Goal: Find specific page/section: Find specific page/section

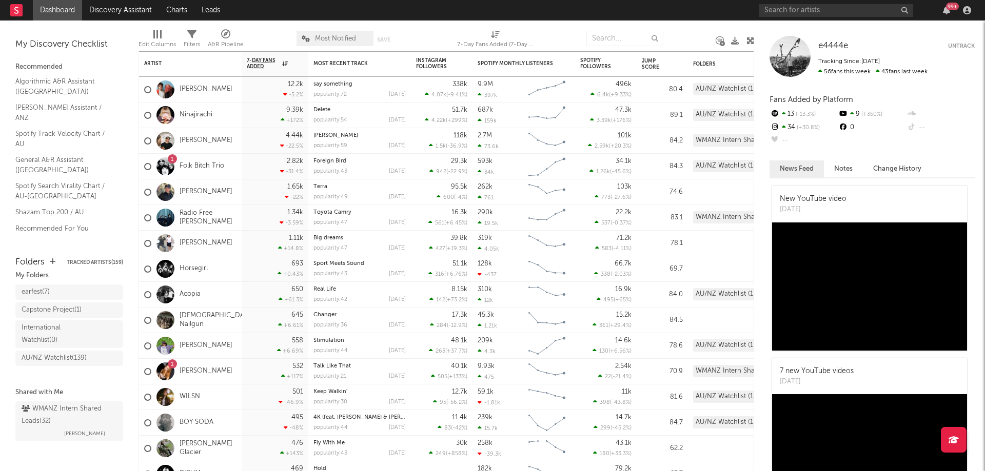
scroll to position [37, 0]
click at [53, 414] on div "WMANZ Intern Shared Leads ( 32 )" at bounding box center [68, 415] width 93 height 25
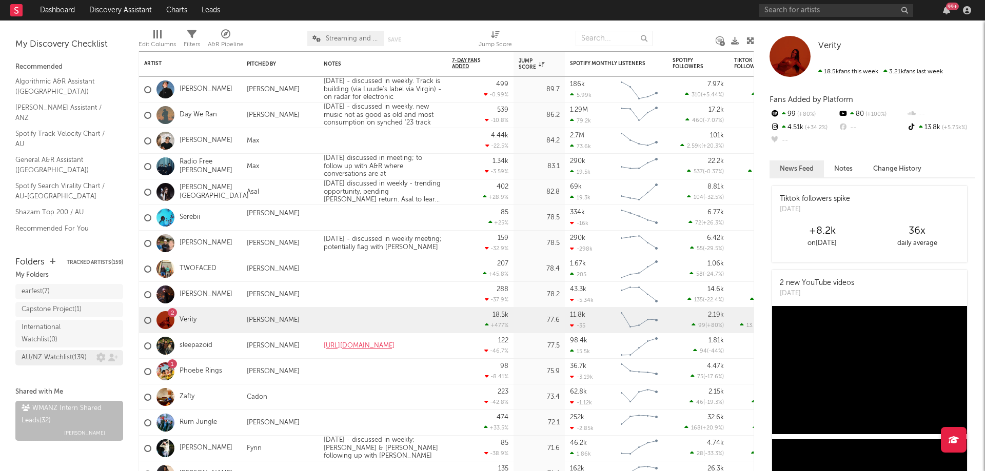
click at [71, 352] on div "AU/NZ Watchlist ( 139 )" at bounding box center [54, 358] width 65 height 12
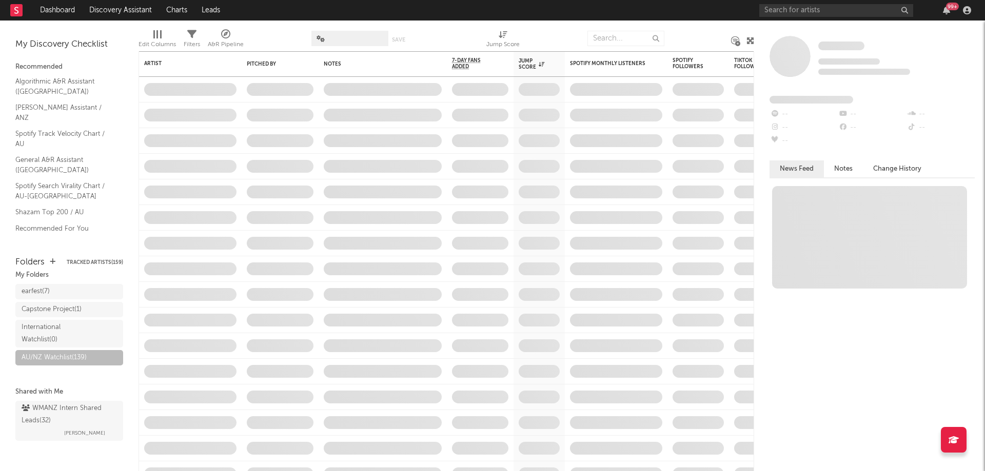
click at [190, 36] on icon at bounding box center [191, 34] width 9 height 9
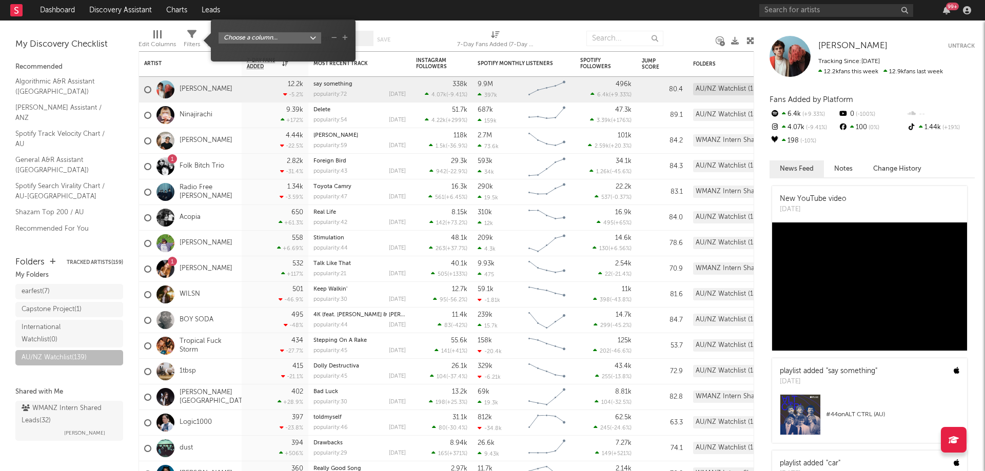
click at [293, 41] on body "Dashboard Discovery Assistant Charts Leads 99 + Notifications Settings Mark all…" at bounding box center [492, 235] width 985 height 471
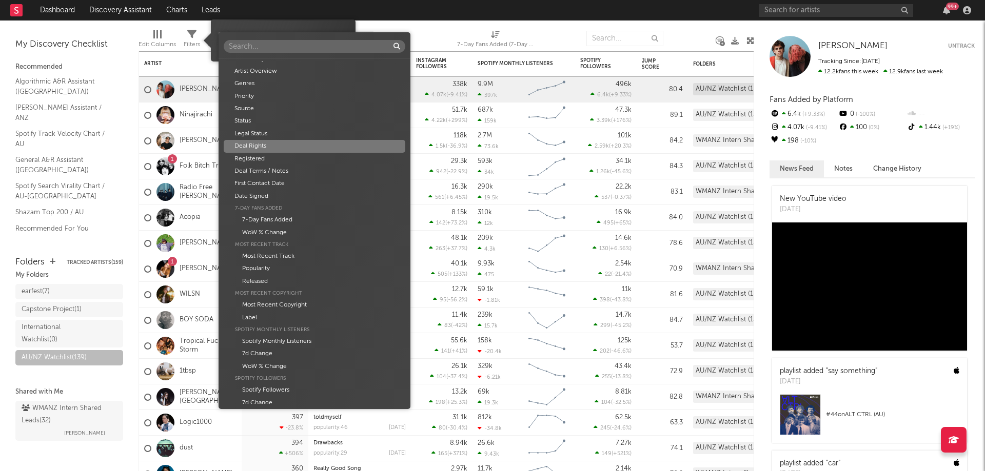
scroll to position [308, 0]
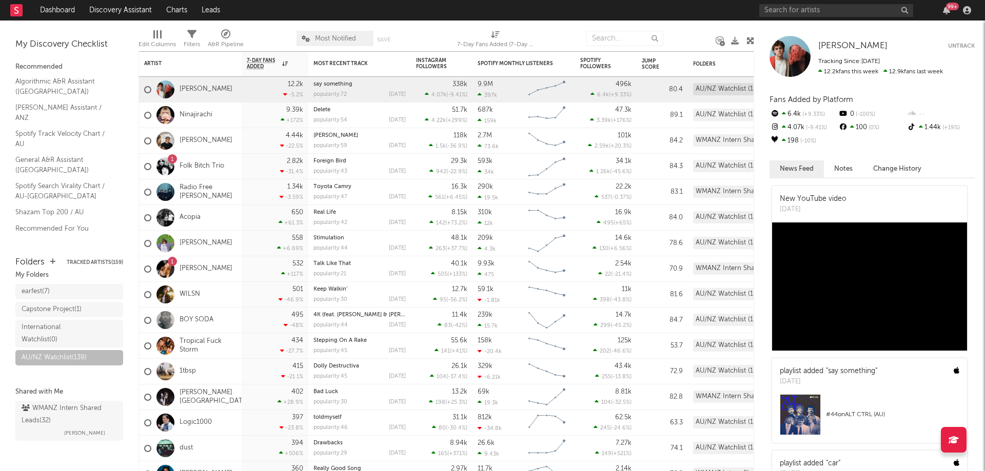
click at [199, 36] on span "Filters" at bounding box center [192, 40] width 16 height 21
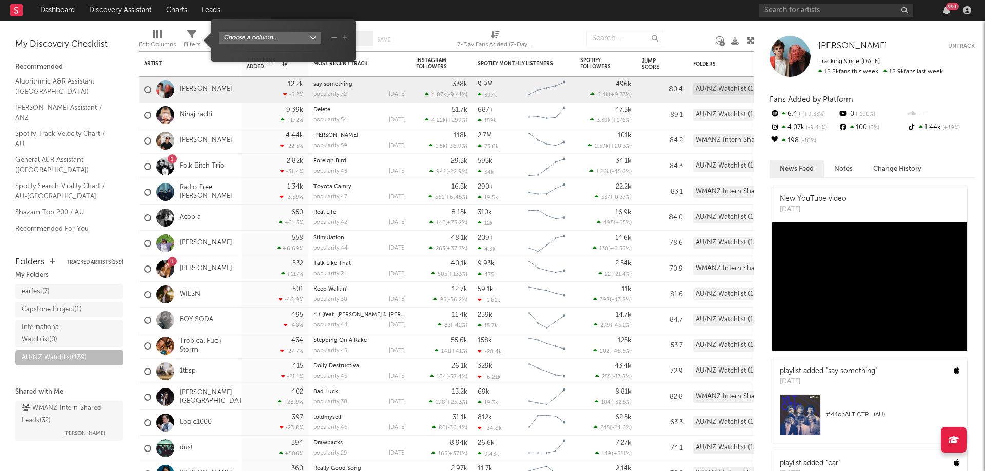
click at [318, 38] on body "Dashboard Discovery Assistant Charts Leads 99 + Notifications Settings Mark all…" at bounding box center [492, 235] width 985 height 471
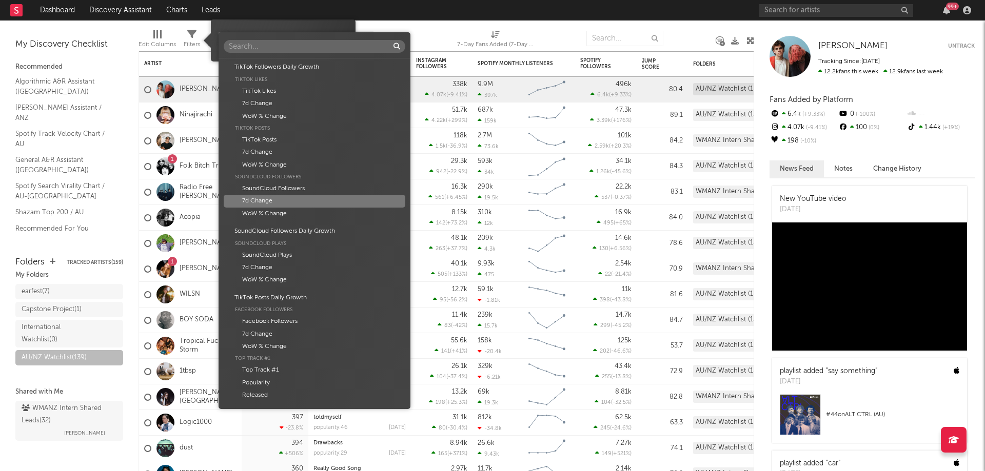
scroll to position [1487, 0]
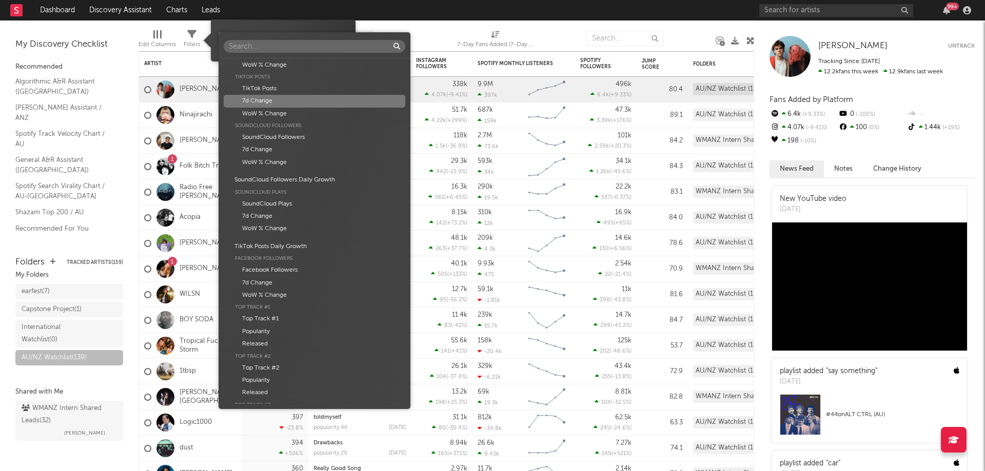
click at [394, 17] on div "Artist Artist Notifications Notes Potential Market Share Rights Holder Manageme…" at bounding box center [492, 235] width 985 height 471
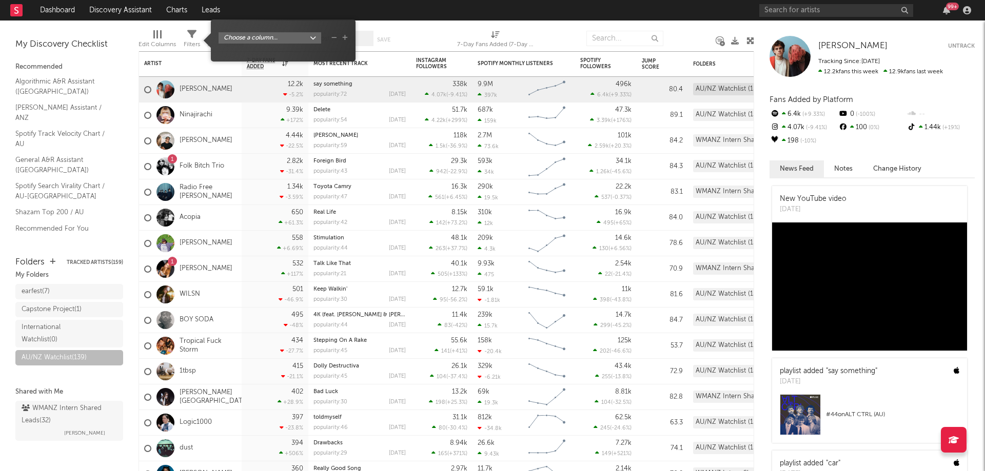
click at [411, 37] on div "Edit Columns Filters A&R Pipeline Most Notified Save Save as 7-Day Fans Added (…" at bounding box center [446, 36] width 616 height 31
